Goal: Book appointment/travel/reservation

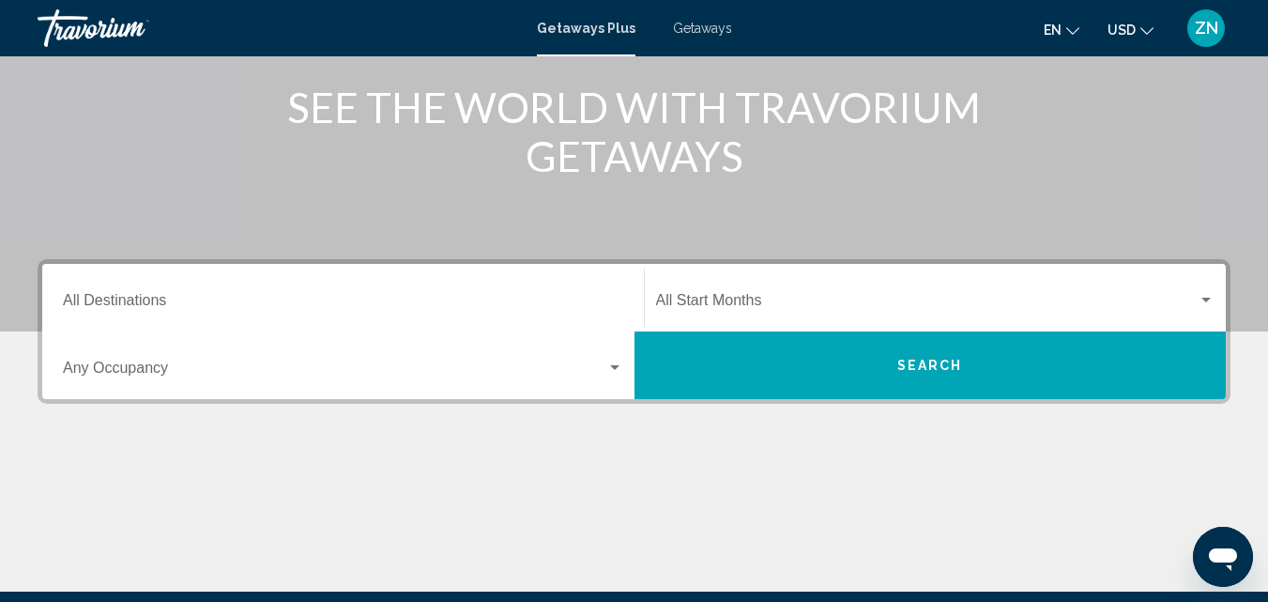
scroll to position [234, 0]
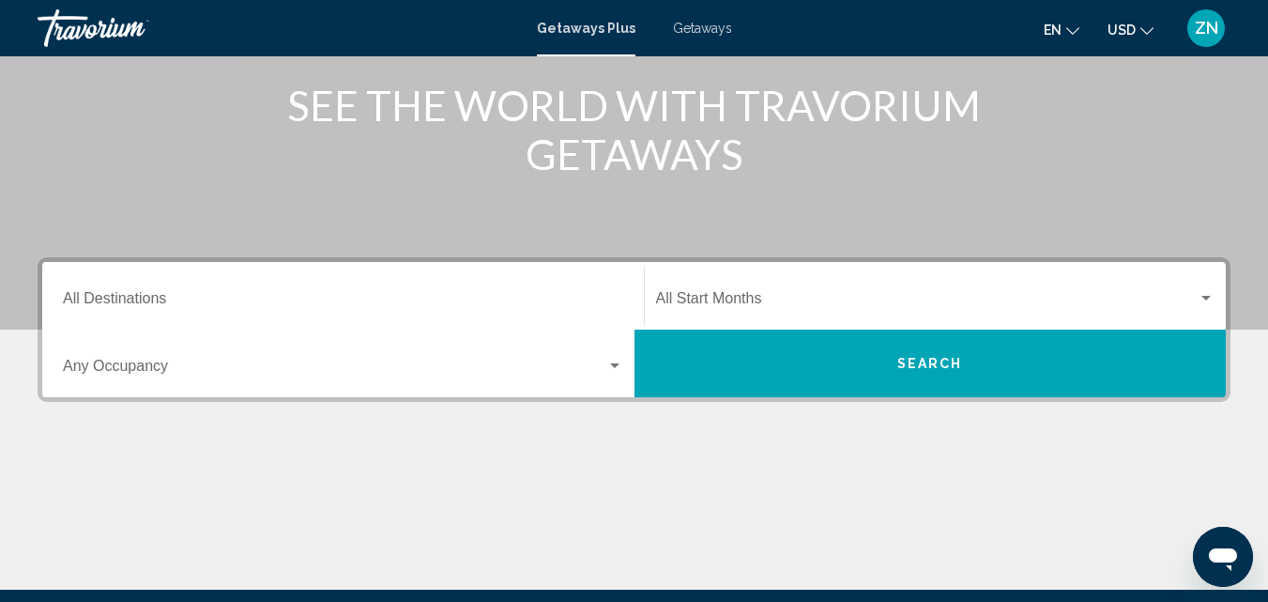
click at [278, 302] on input "Destination All Destinations" at bounding box center [343, 302] width 560 height 17
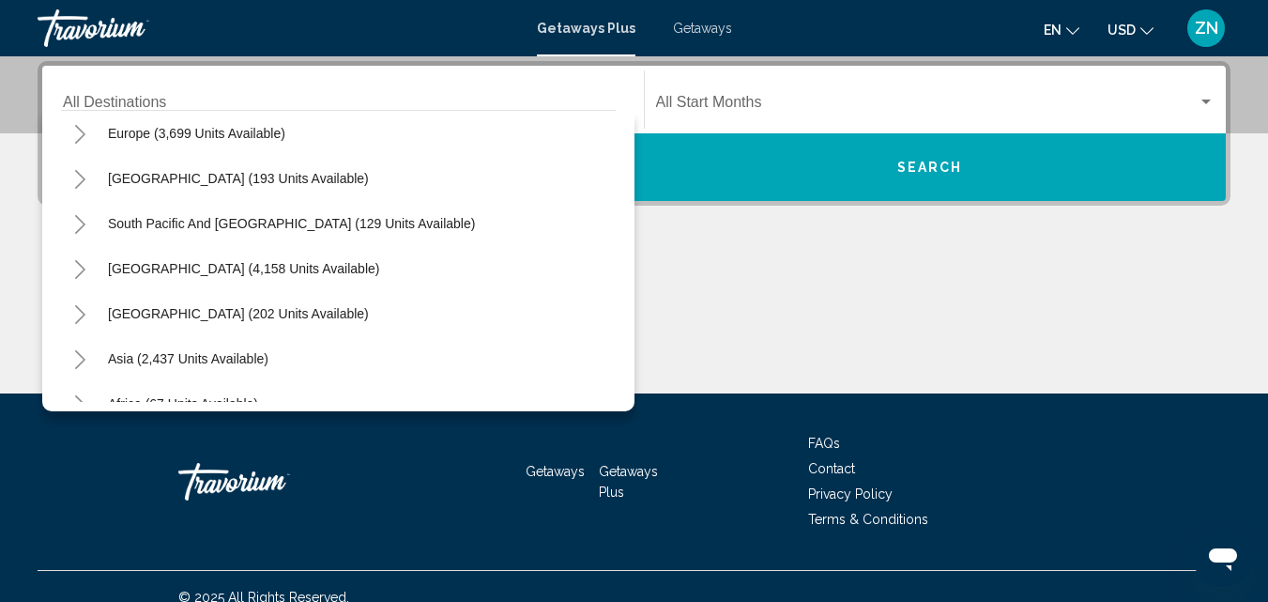
scroll to position [243, 0]
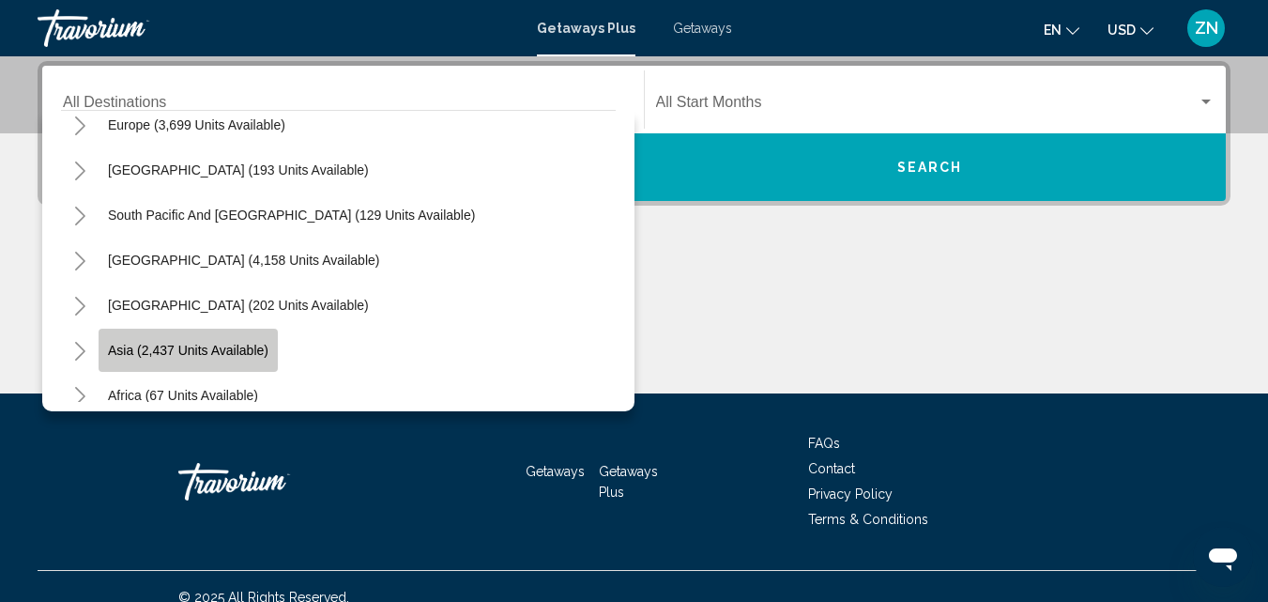
click at [248, 353] on span "Asia (2,437 units available)" at bounding box center [188, 350] width 161 height 15
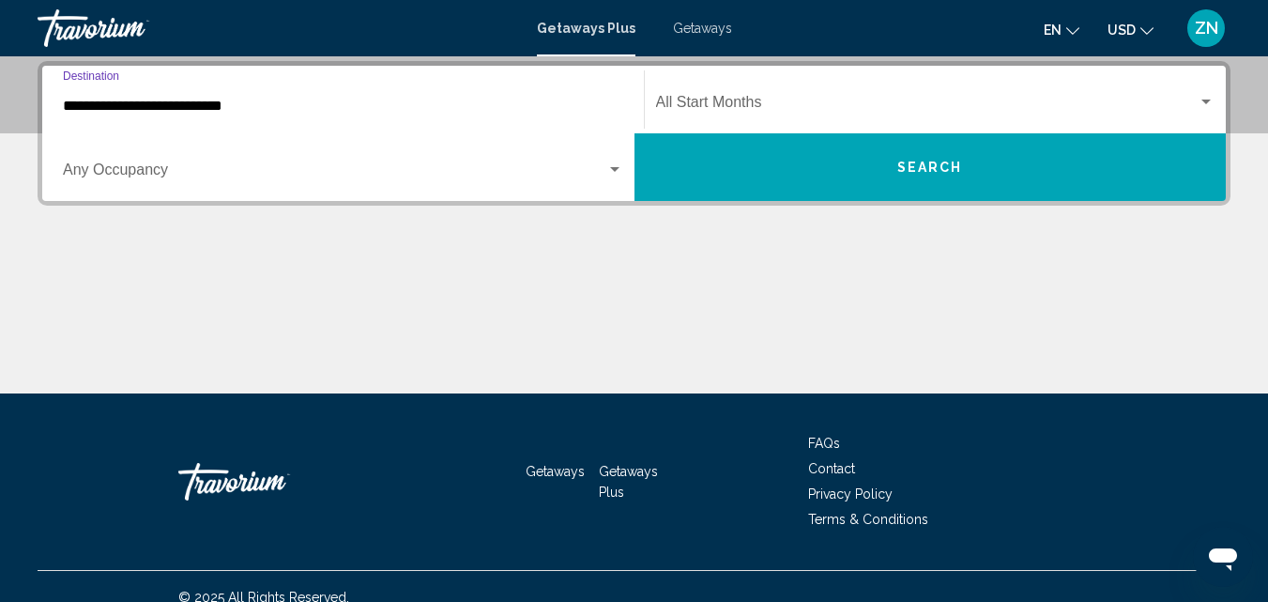
click at [100, 111] on input "**********" at bounding box center [343, 106] width 560 height 17
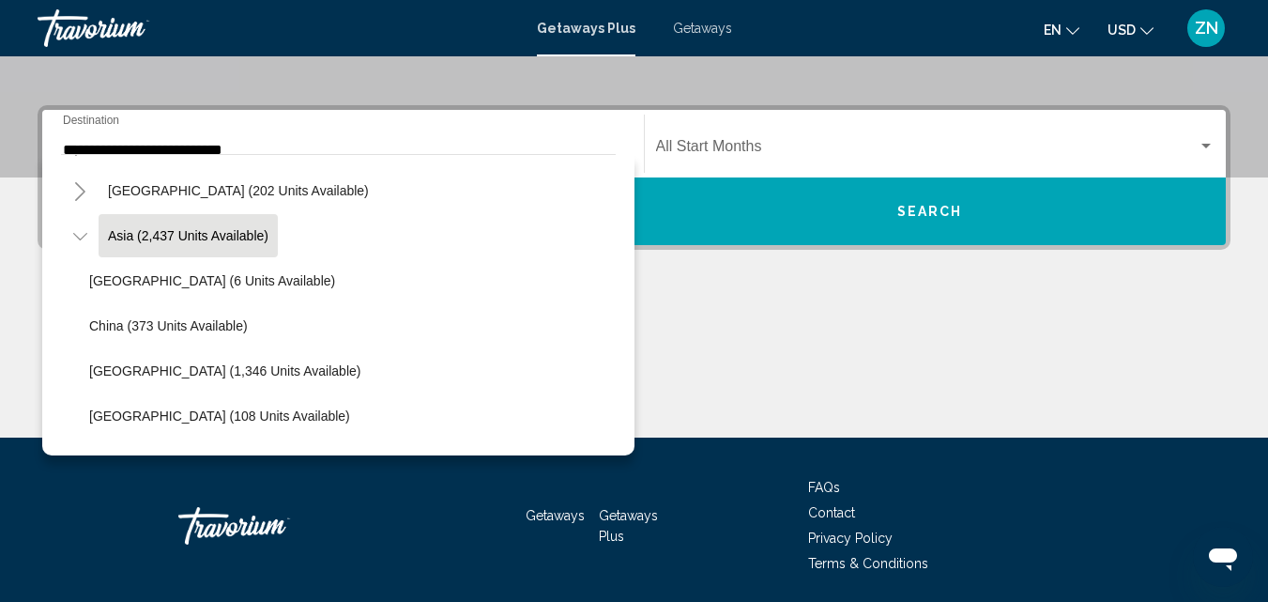
scroll to position [424, 0]
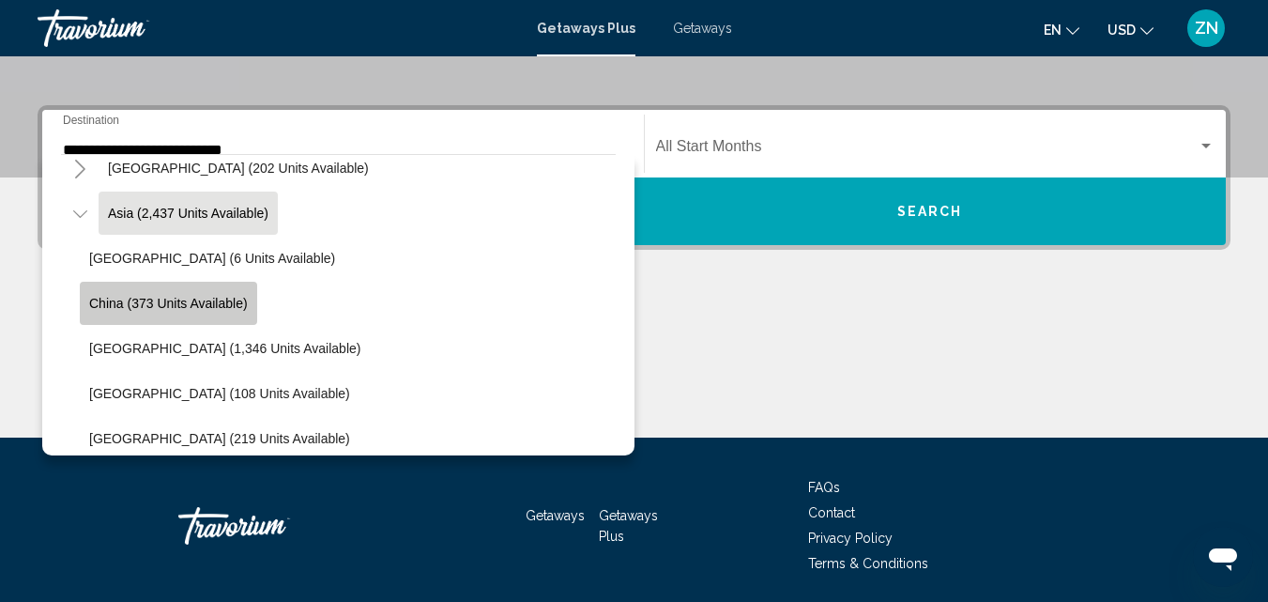
click at [204, 308] on span "China (373 units available)" at bounding box center [168, 303] width 159 height 15
type input "**********"
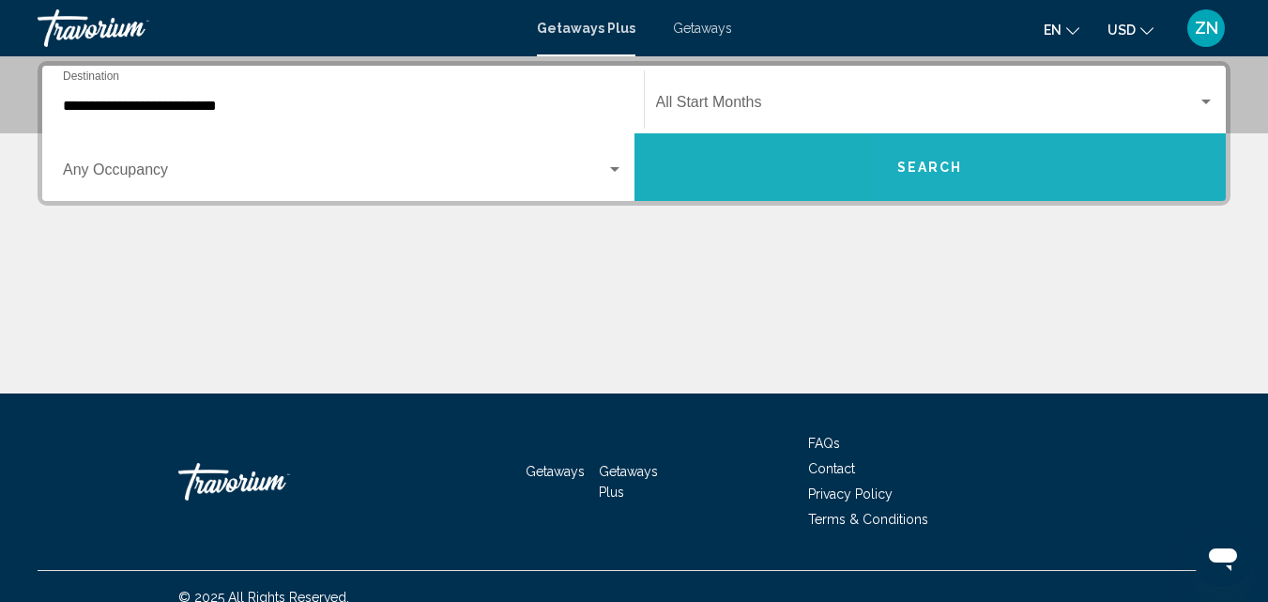
click at [1038, 164] on button "Search" at bounding box center [931, 167] width 592 height 68
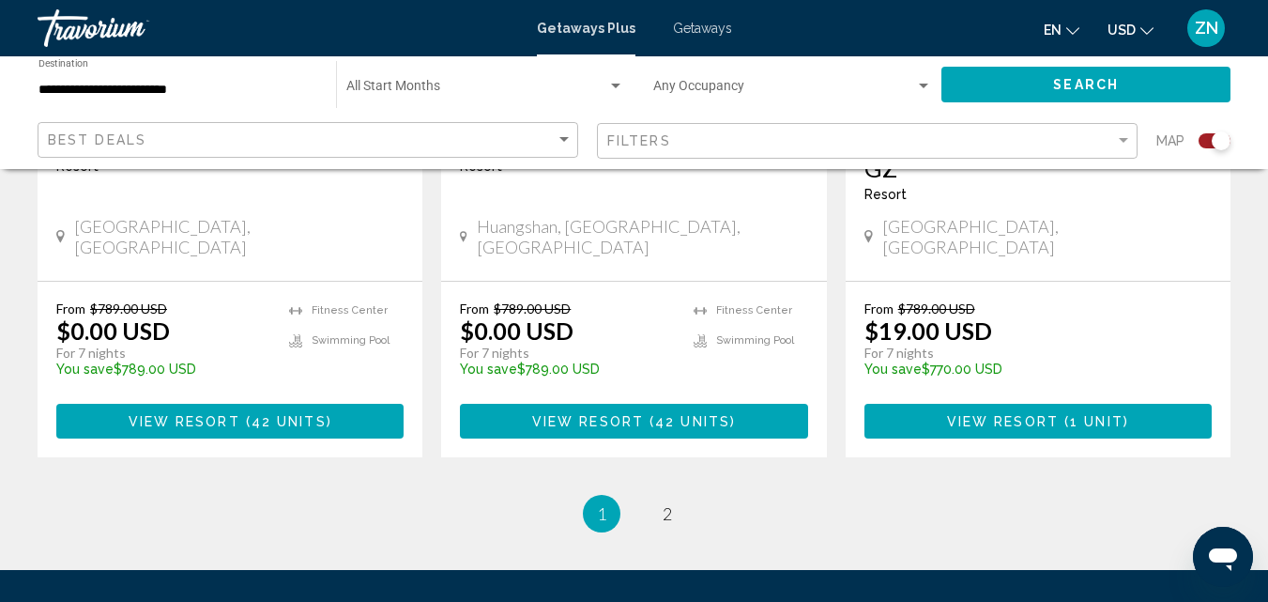
scroll to position [2964, 0]
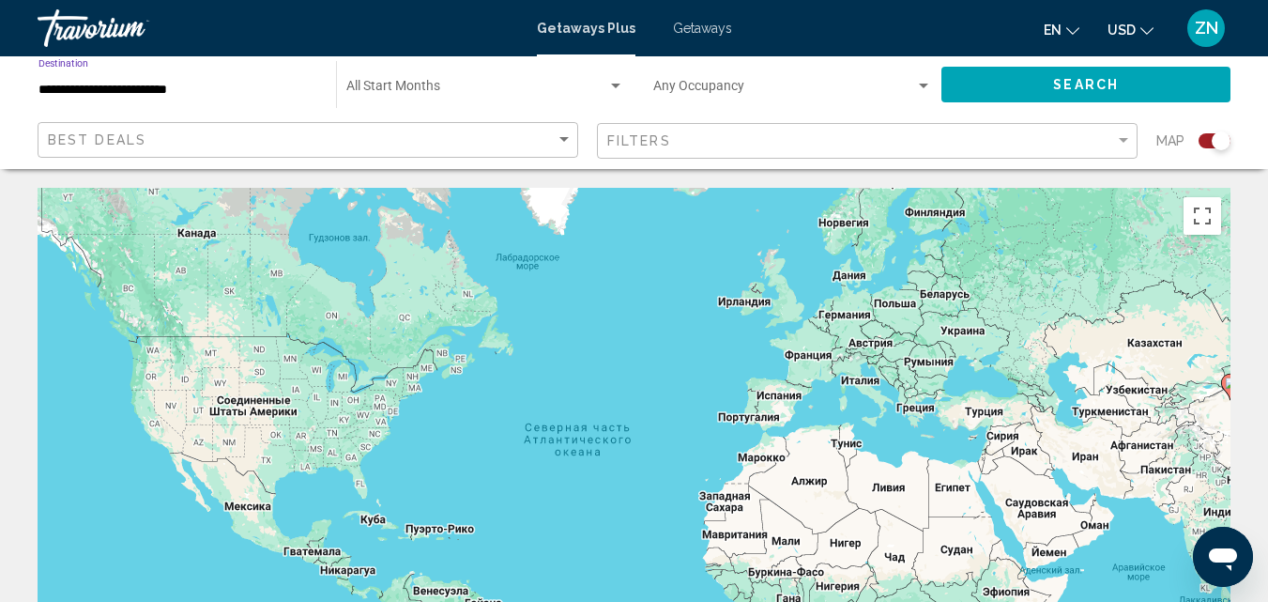
click at [189, 96] on input "**********" at bounding box center [177, 90] width 279 height 15
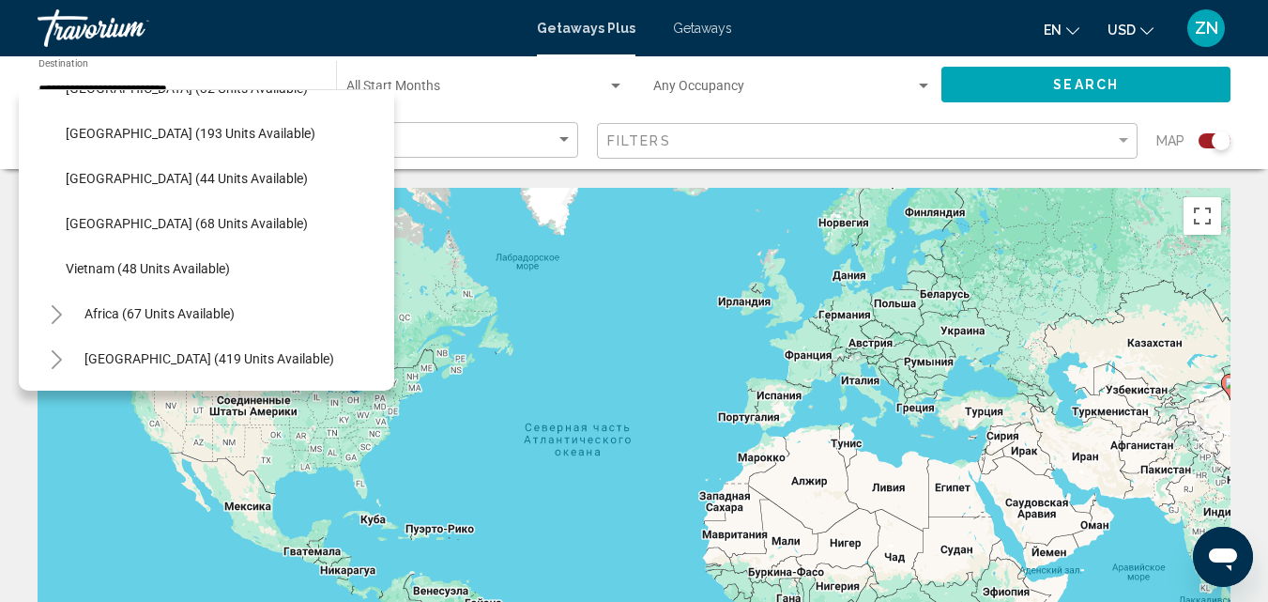
scroll to position [759, 0]
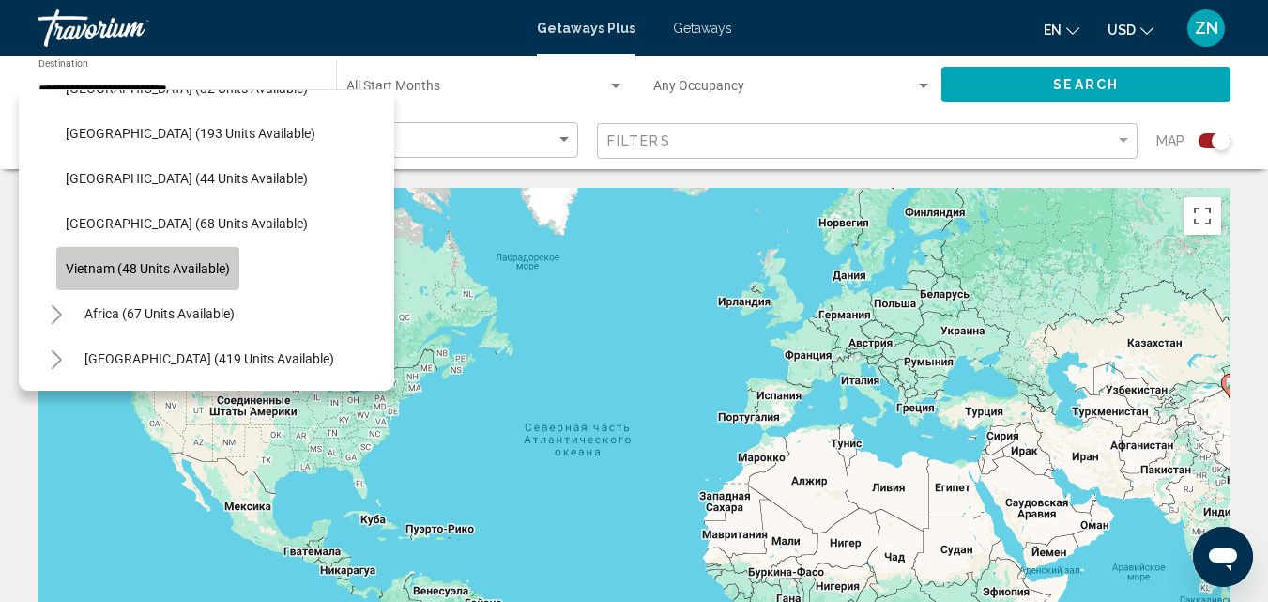
click at [214, 268] on span "Vietnam (48 units available)" at bounding box center [148, 268] width 164 height 15
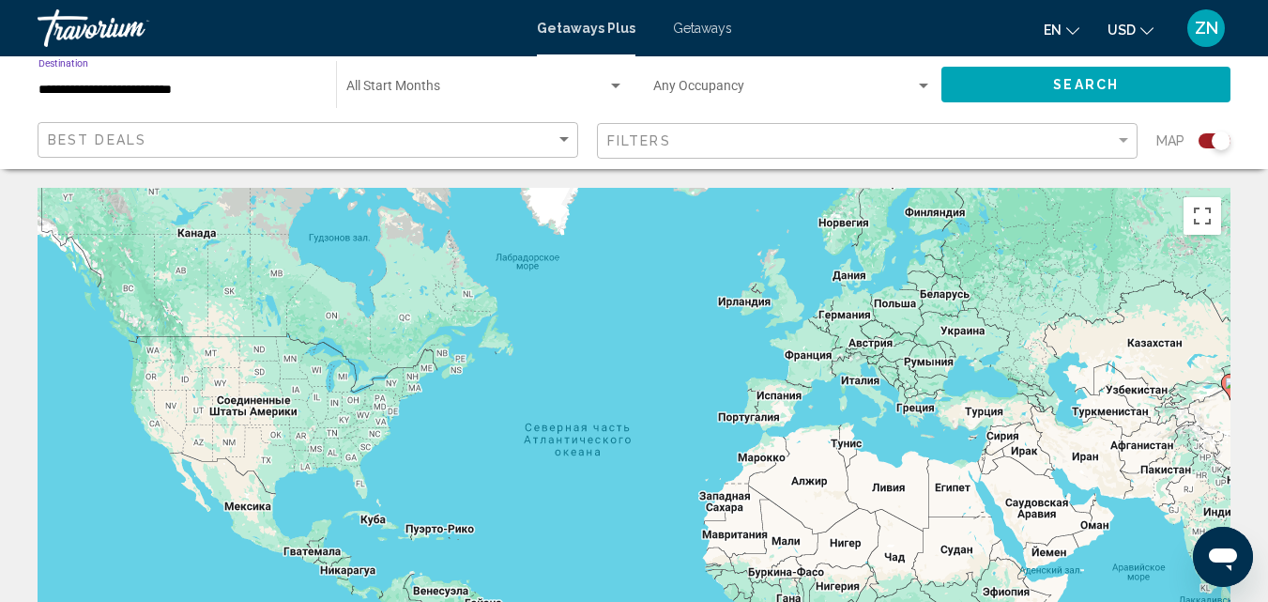
click at [1087, 71] on button "Search" at bounding box center [1086, 84] width 289 height 35
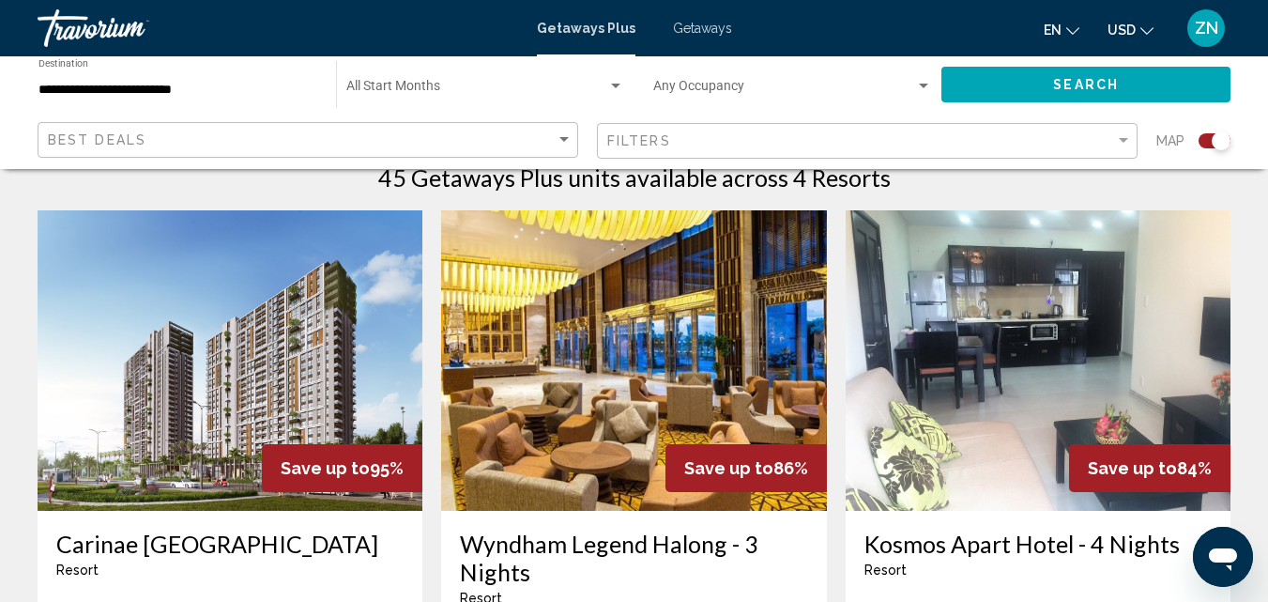
scroll to position [592, 0]
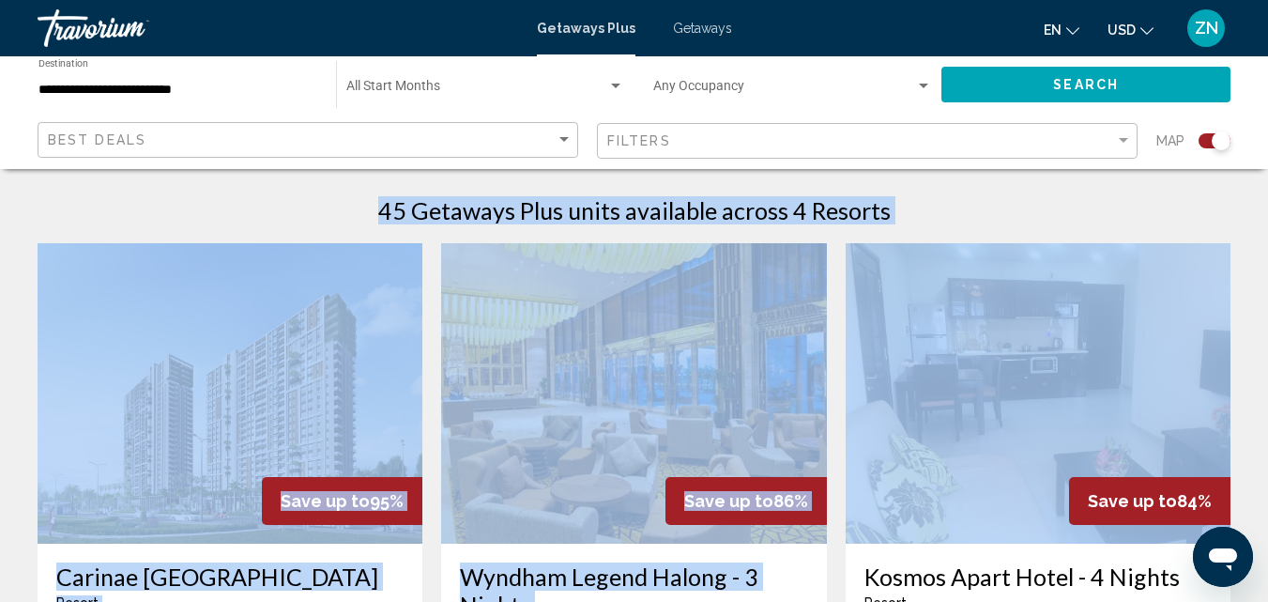
drag, startPoint x: 1267, startPoint y: 267, endPoint x: 1281, endPoint y: 61, distance: 206.1
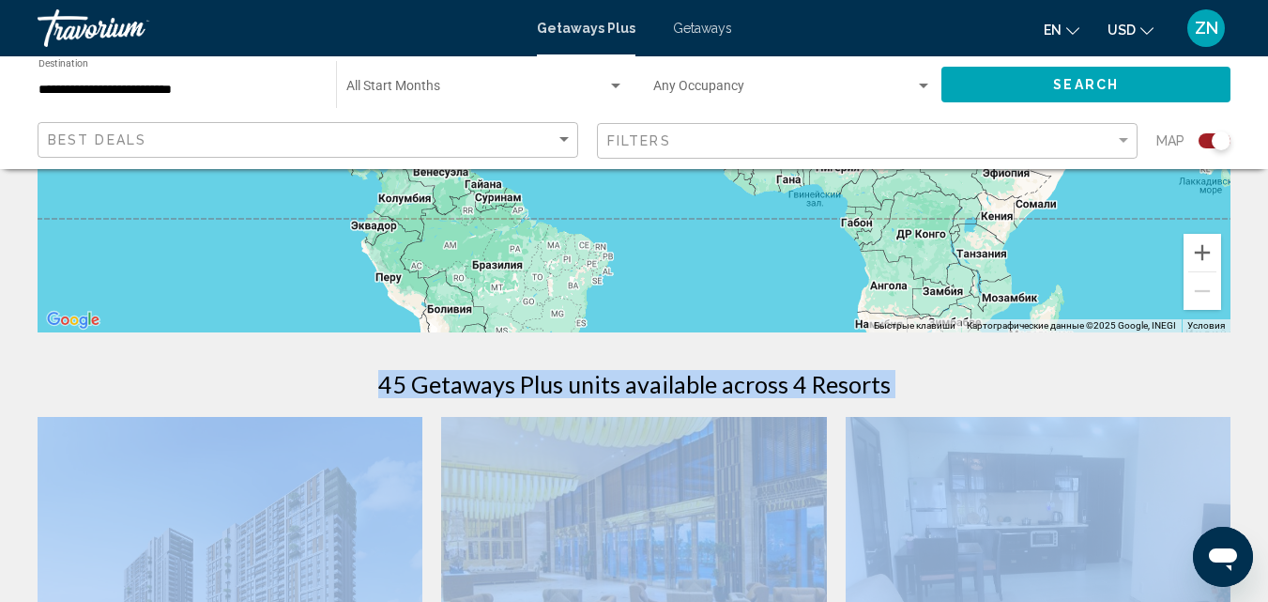
scroll to position [405, 0]
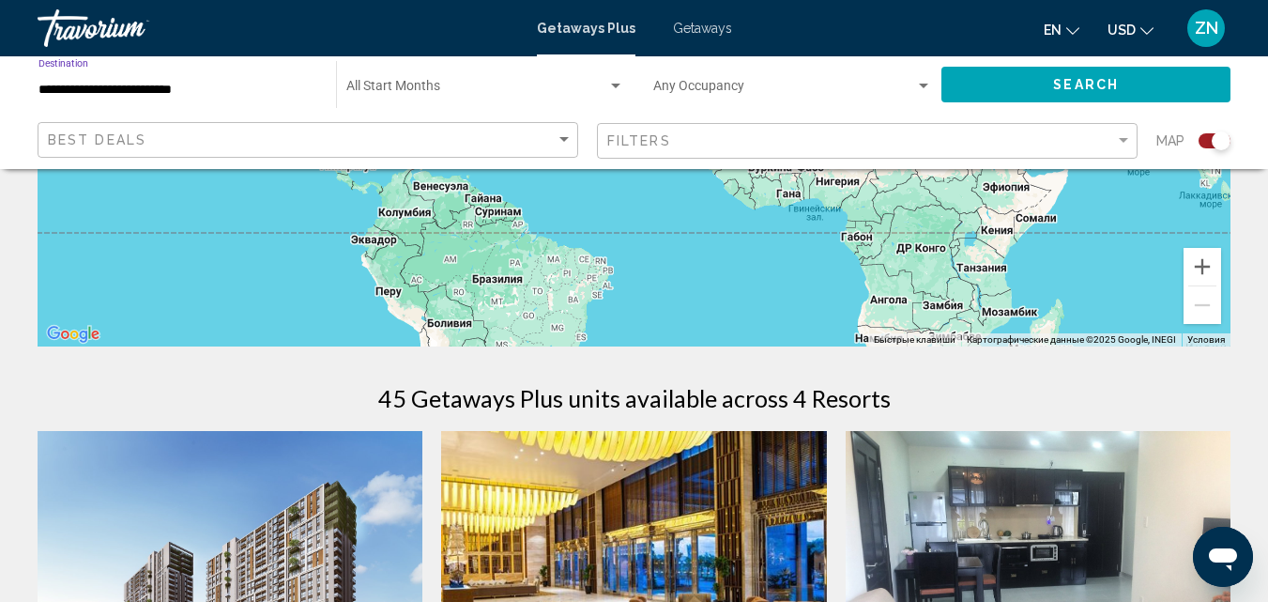
click at [217, 94] on input "**********" at bounding box center [177, 90] width 279 height 15
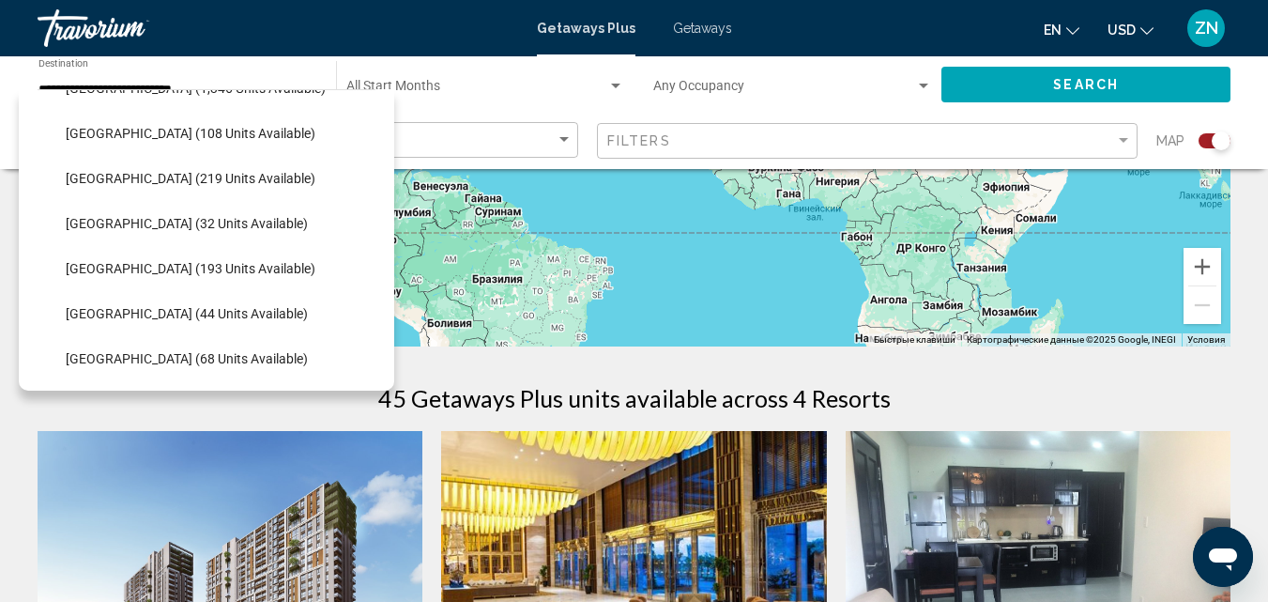
scroll to position [615, 0]
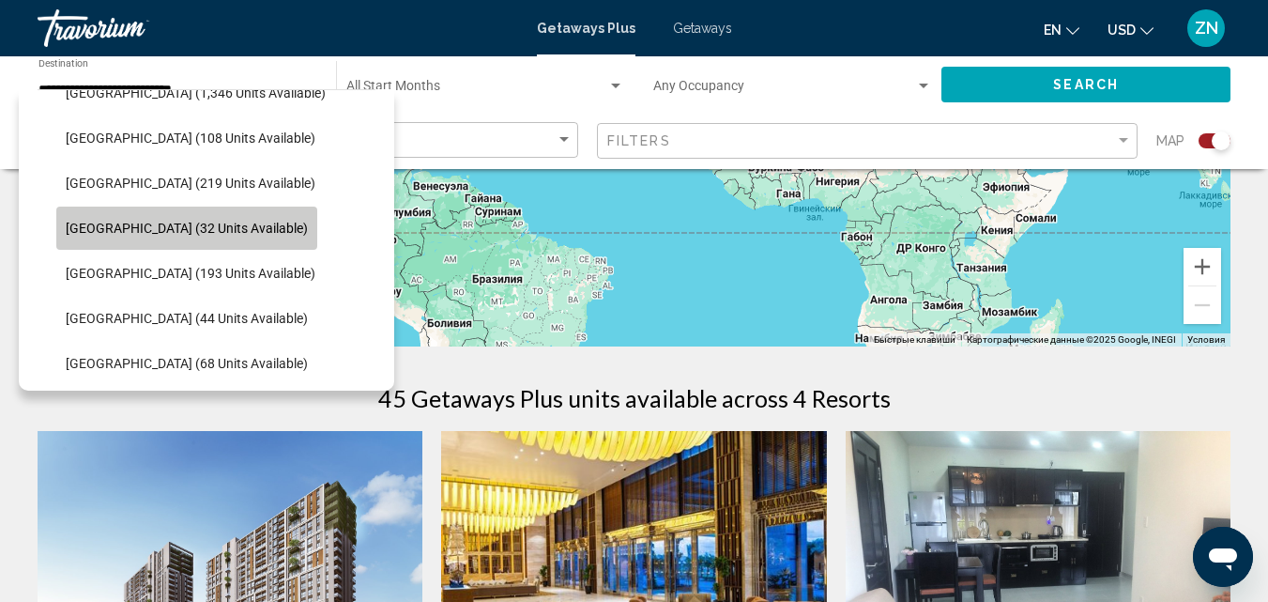
click at [223, 224] on span "[GEOGRAPHIC_DATA] (32 units available)" at bounding box center [187, 228] width 242 height 15
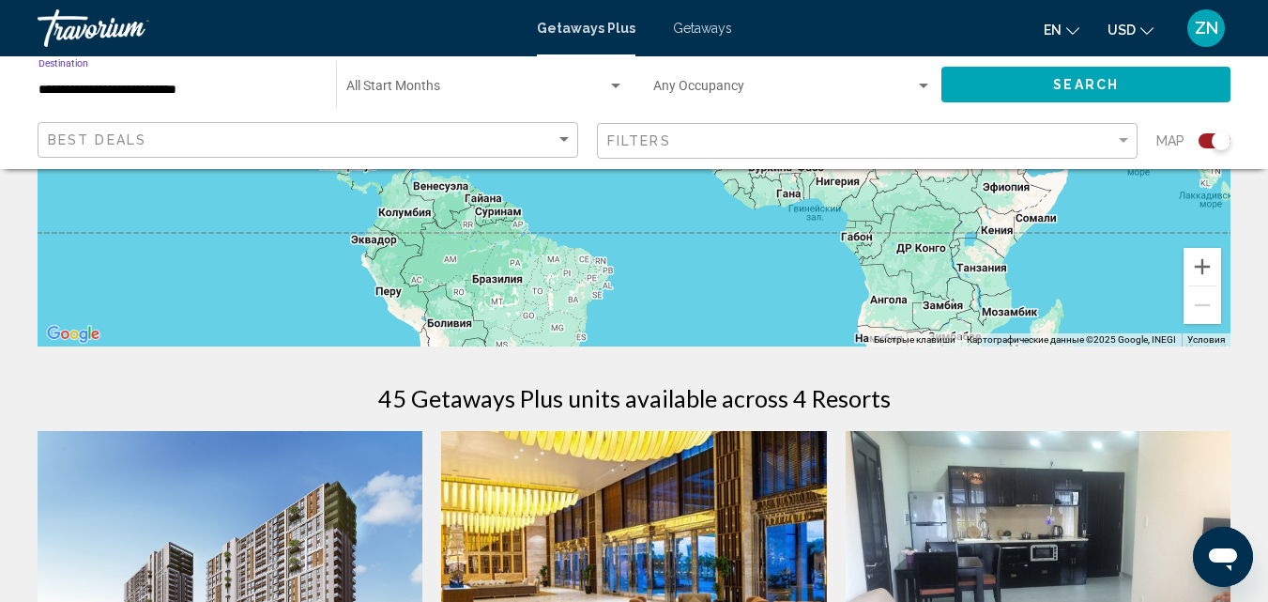
click at [1001, 81] on button "Search" at bounding box center [1086, 84] width 289 height 35
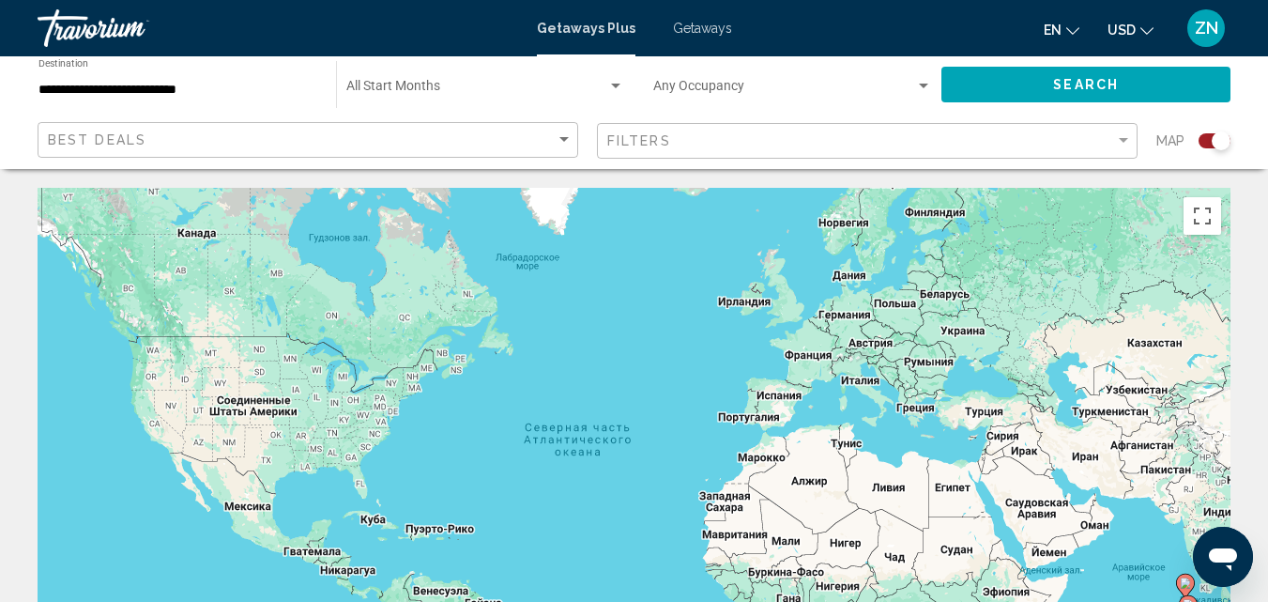
click at [228, 94] on input "**********" at bounding box center [177, 90] width 279 height 15
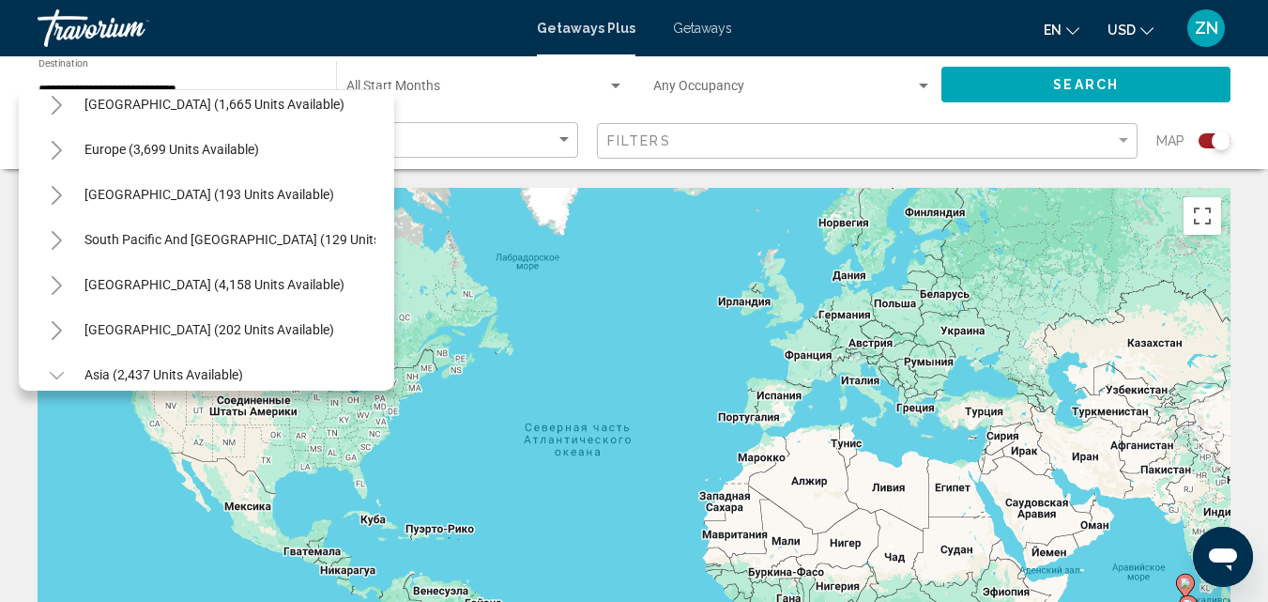
scroll to position [177, 0]
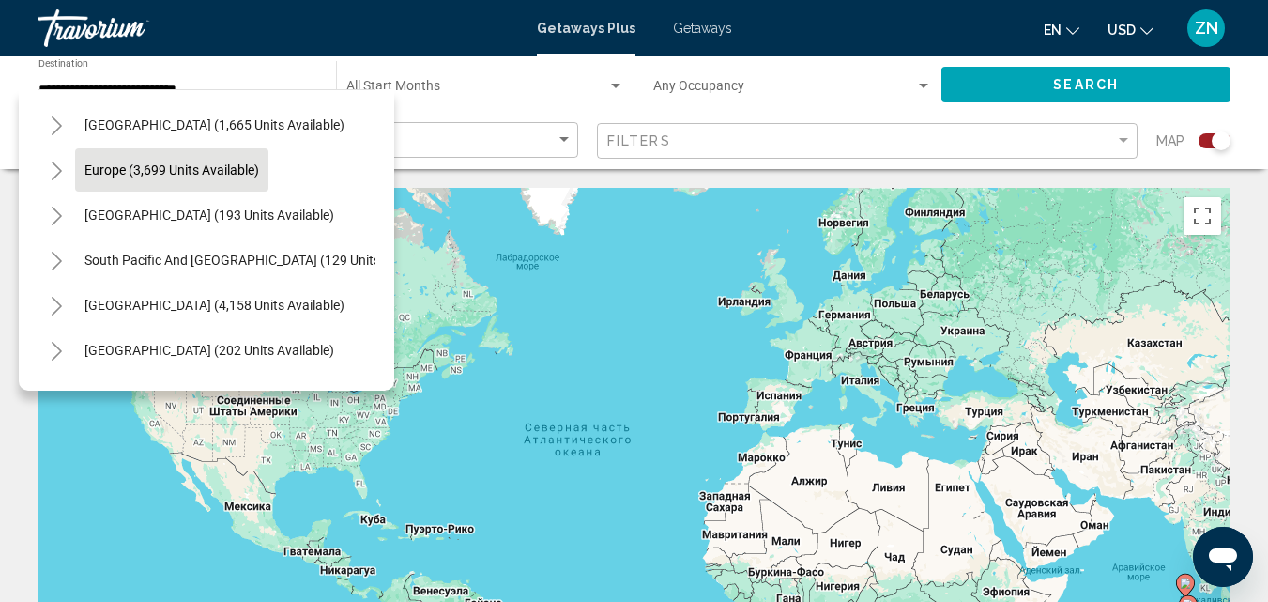
click at [229, 163] on span "Europe (3,699 units available)" at bounding box center [171, 169] width 175 height 15
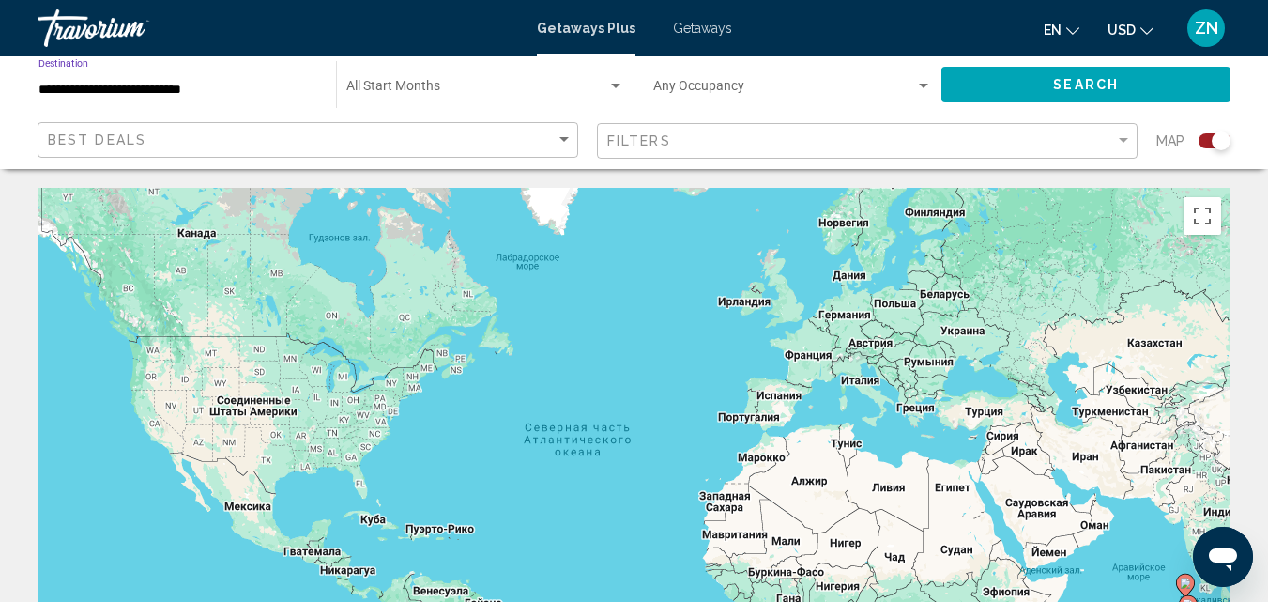
click at [196, 93] on input "**********" at bounding box center [177, 90] width 279 height 15
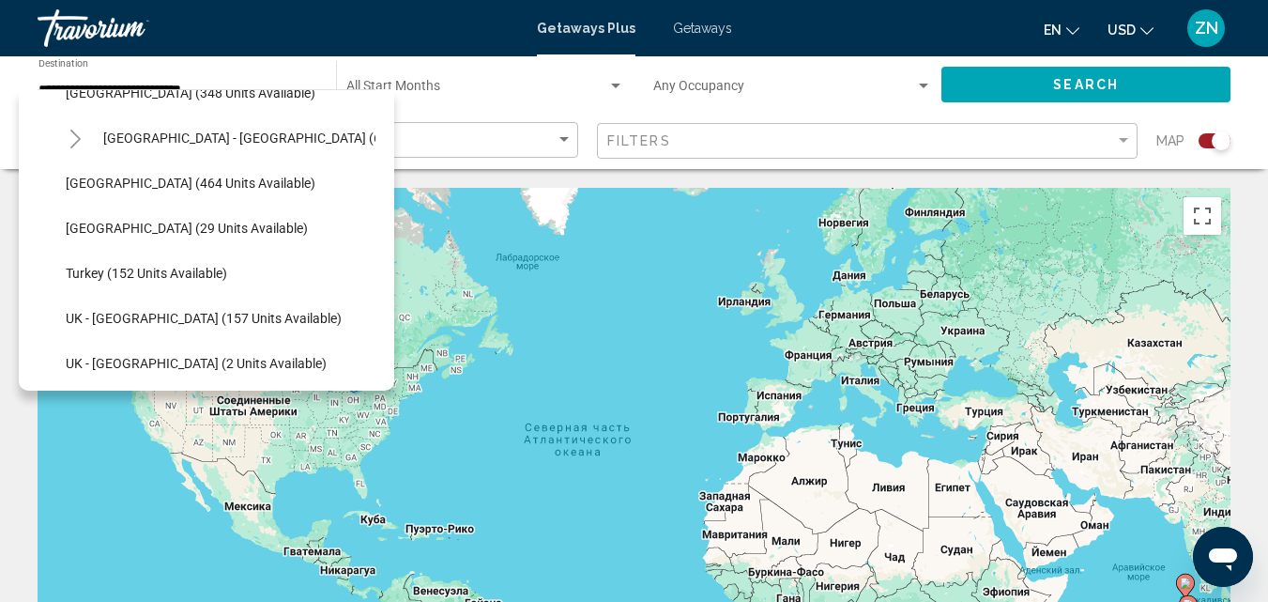
scroll to position [847, 0]
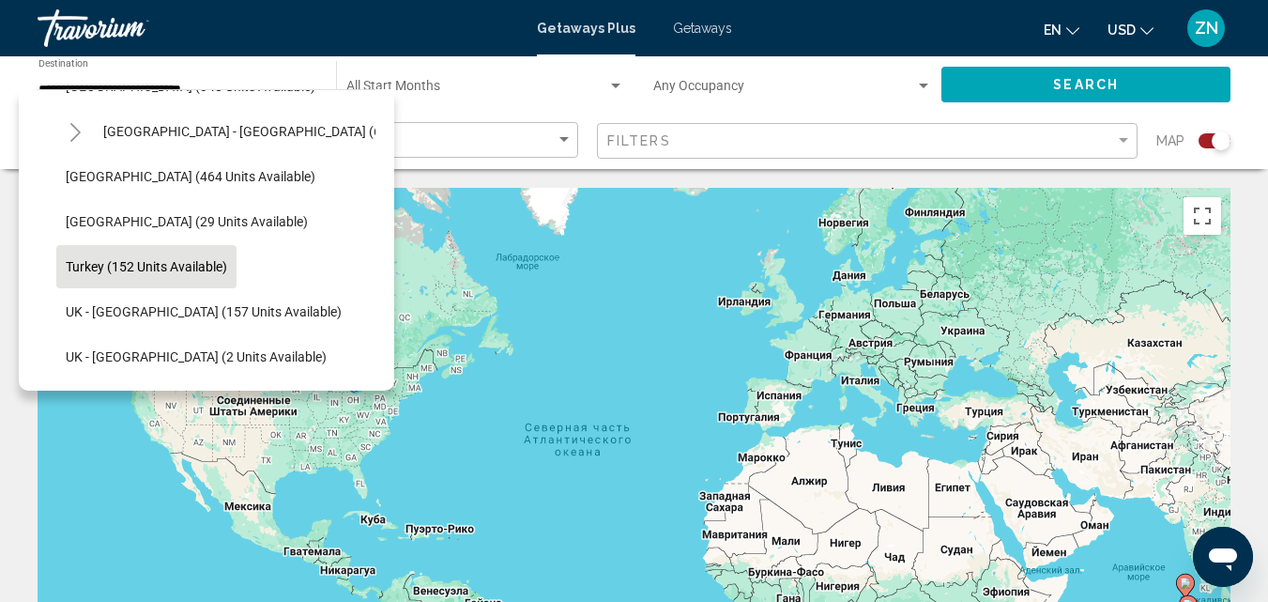
click at [225, 268] on span "Turkey (152 units available)" at bounding box center [146, 266] width 161 height 15
type input "**********"
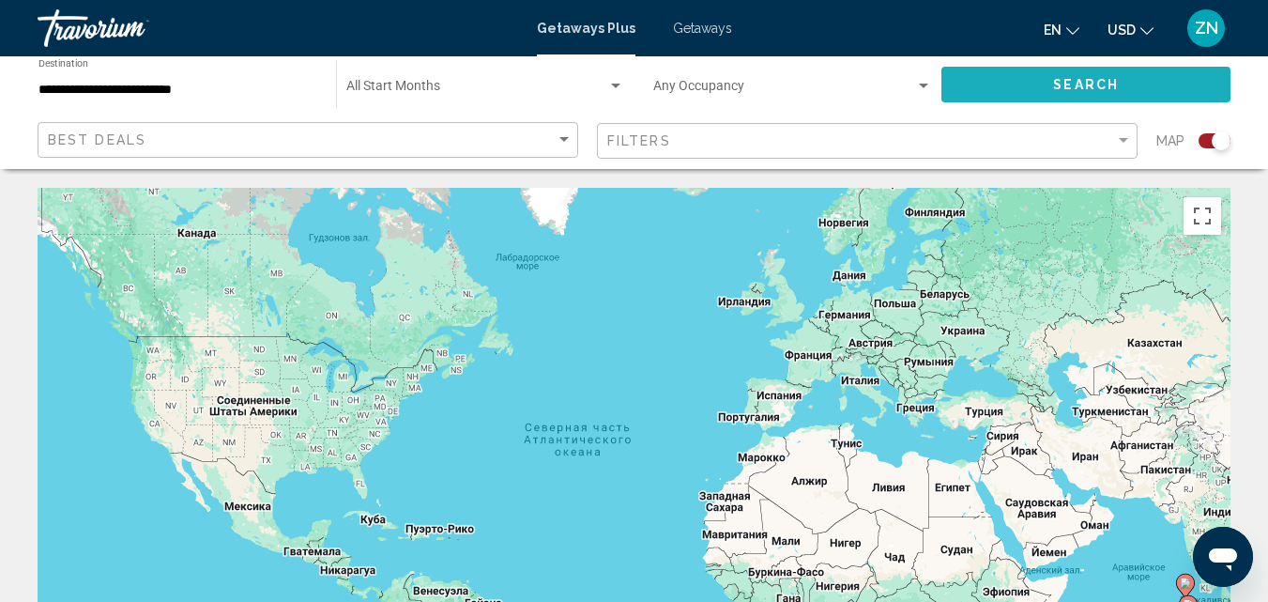
click at [992, 89] on button "Search" at bounding box center [1086, 84] width 289 height 35
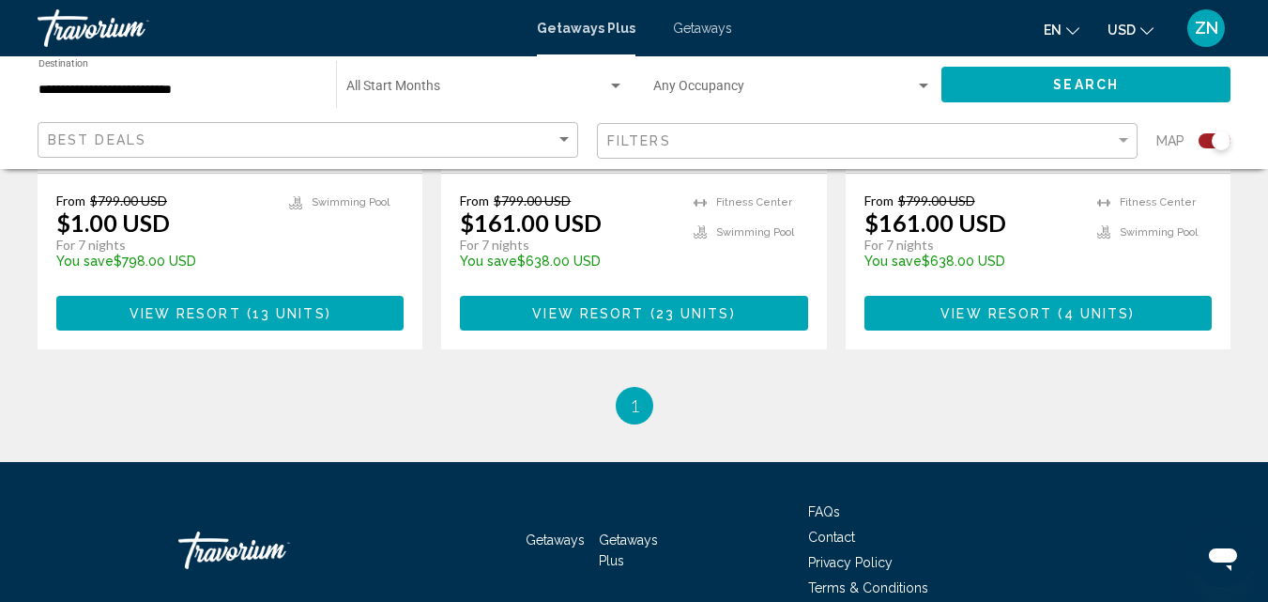
scroll to position [2417, 0]
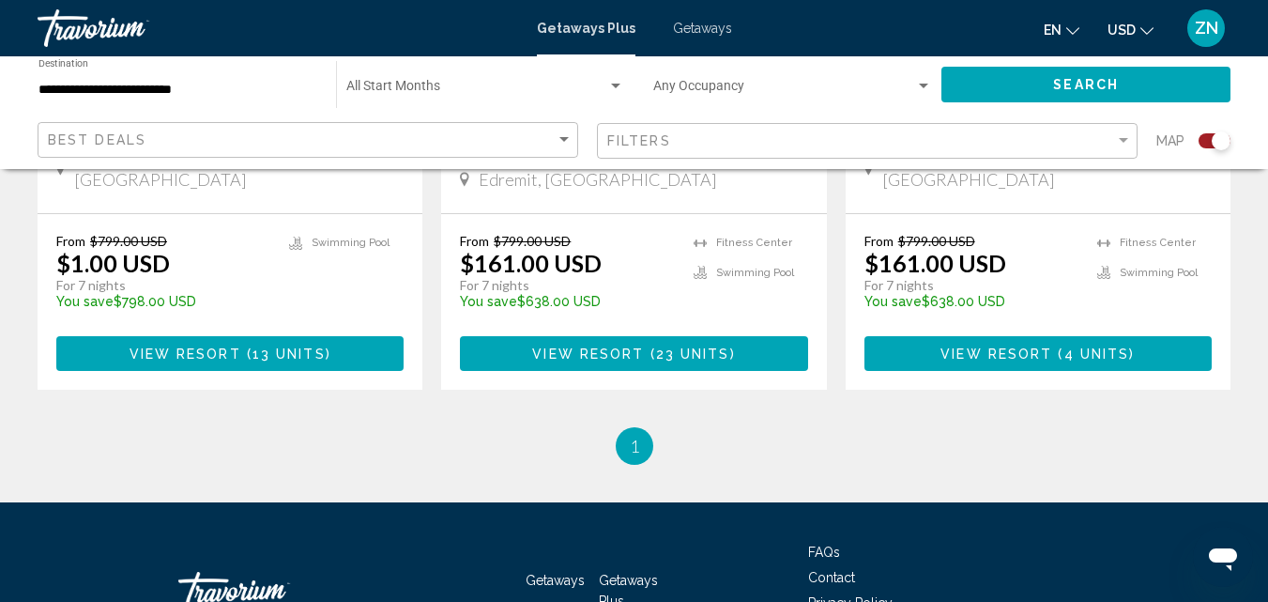
click at [302, 346] on span "13 units" at bounding box center [289, 353] width 73 height 15
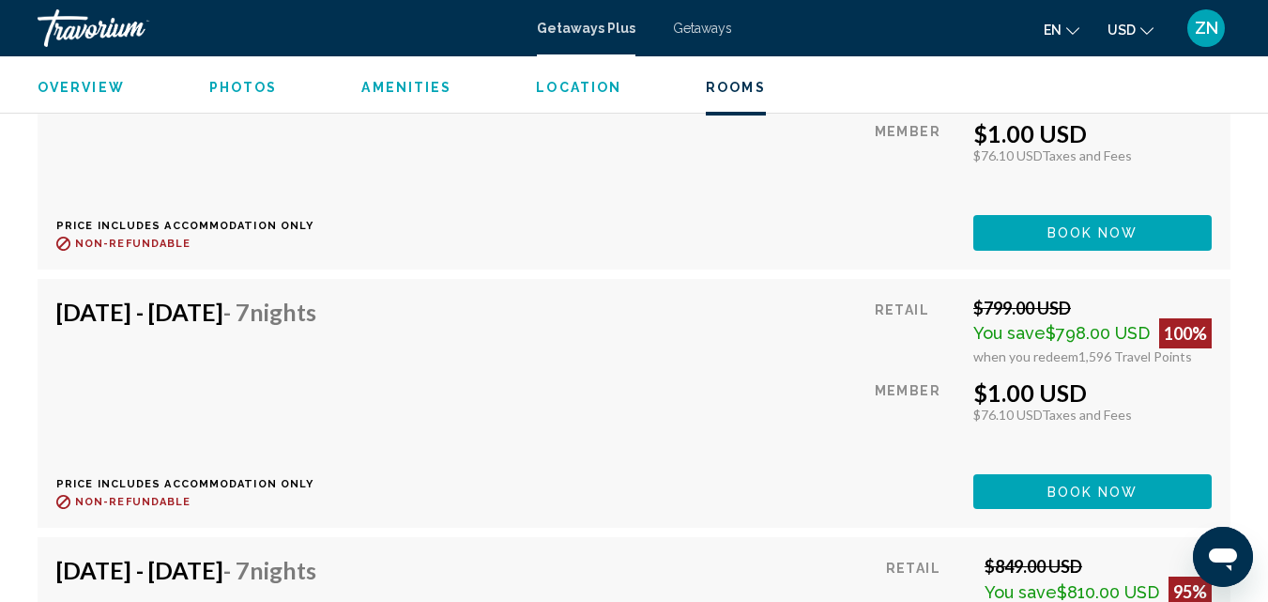
scroll to position [4323, 0]
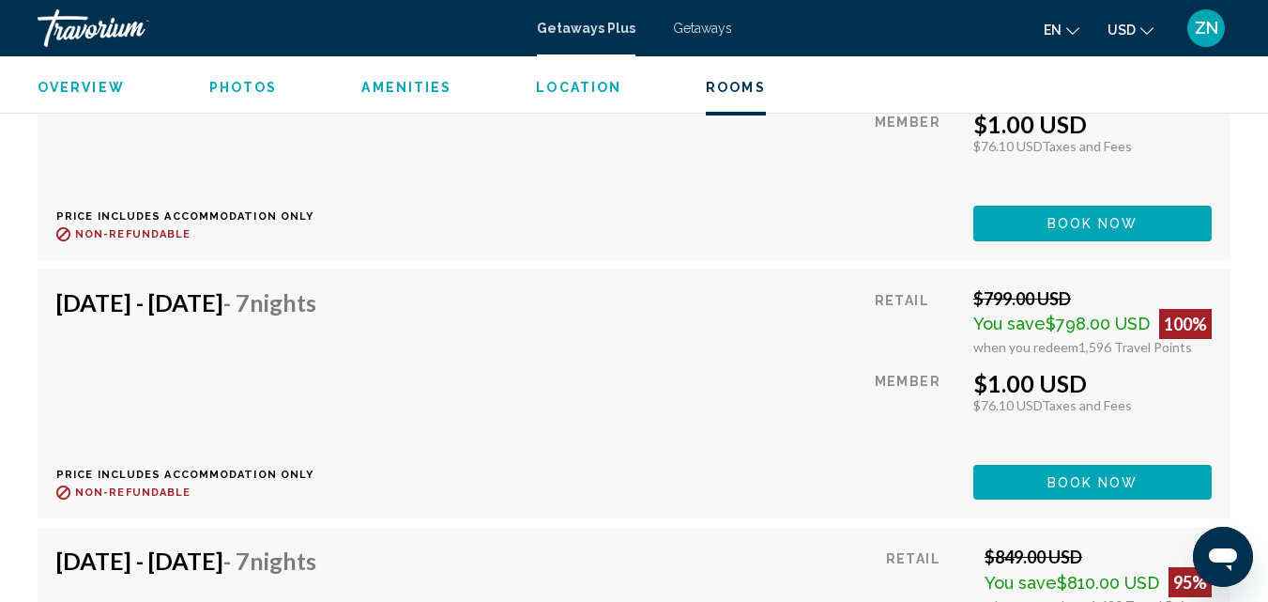
click at [1075, 30] on icon "Change language" at bounding box center [1072, 30] width 13 height 13
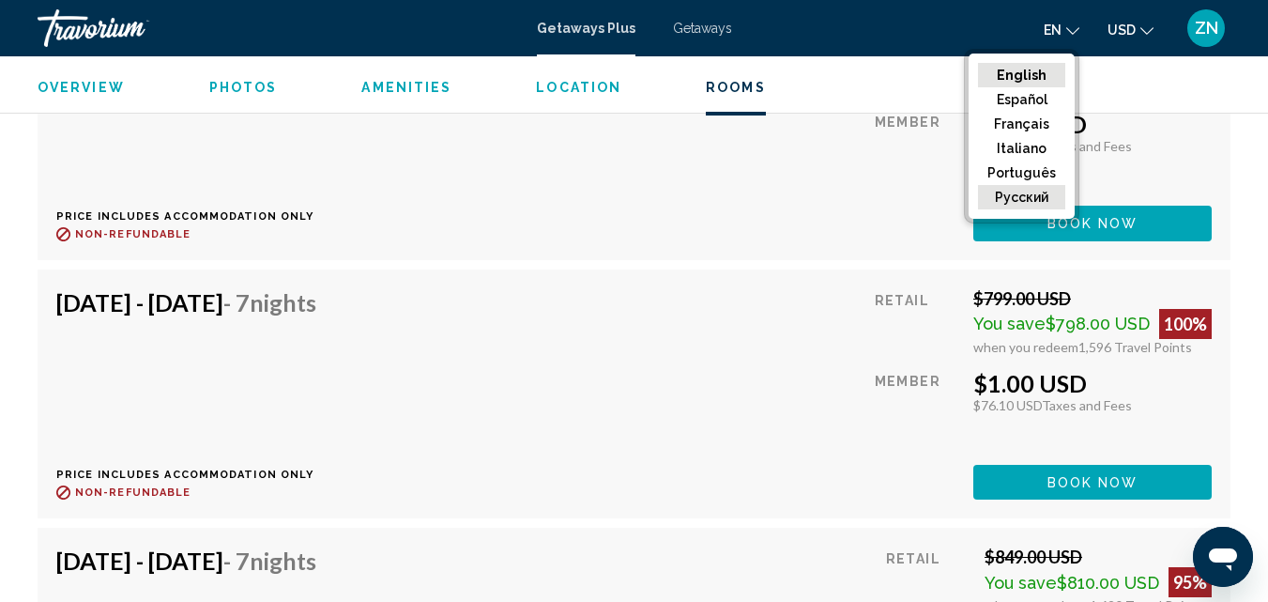
click at [1035, 195] on button "русский" at bounding box center [1021, 197] width 87 height 24
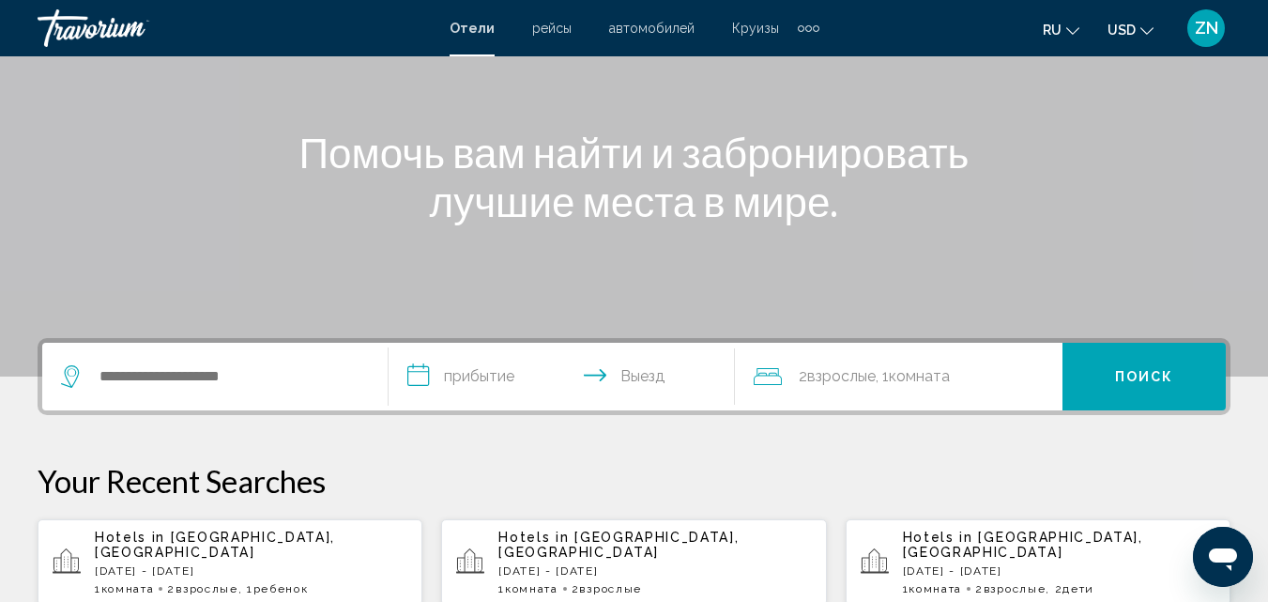
scroll to position [190, 0]
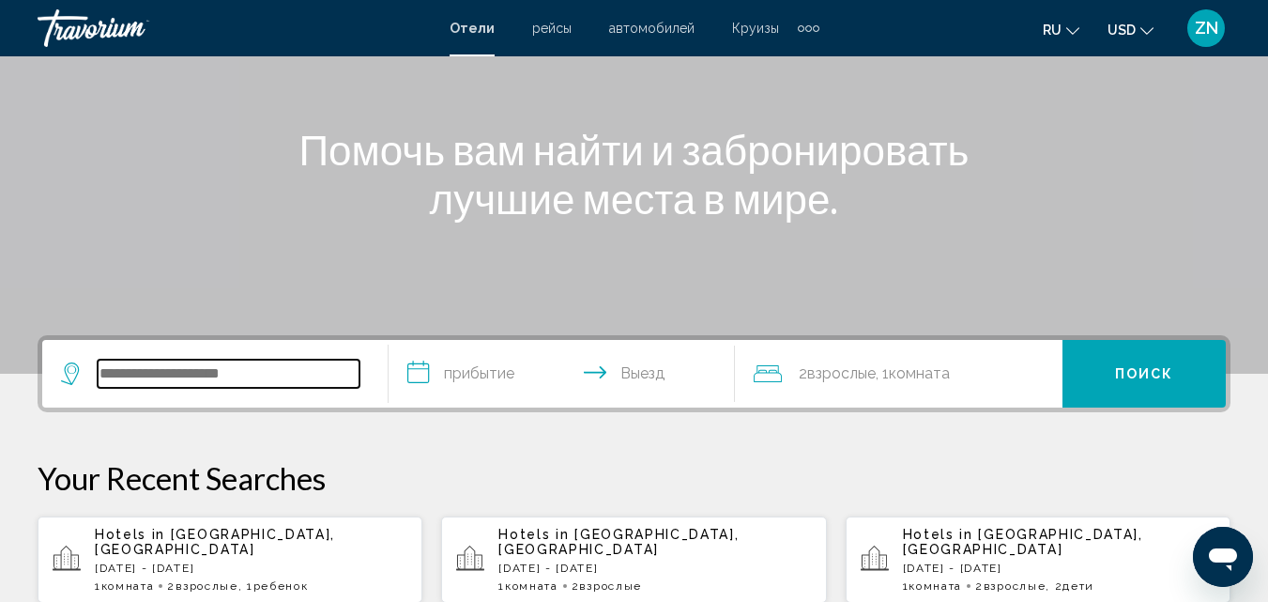
click at [287, 387] on input "Search widget" at bounding box center [229, 374] width 262 height 28
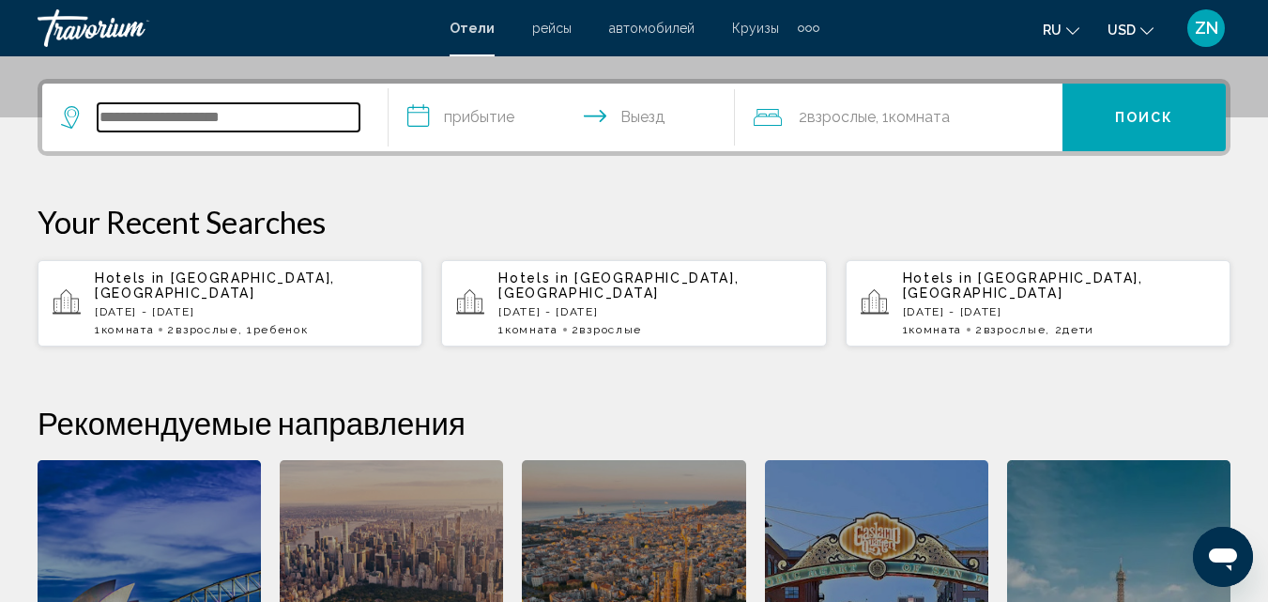
scroll to position [464, 0]
